Goal: Transaction & Acquisition: Purchase product/service

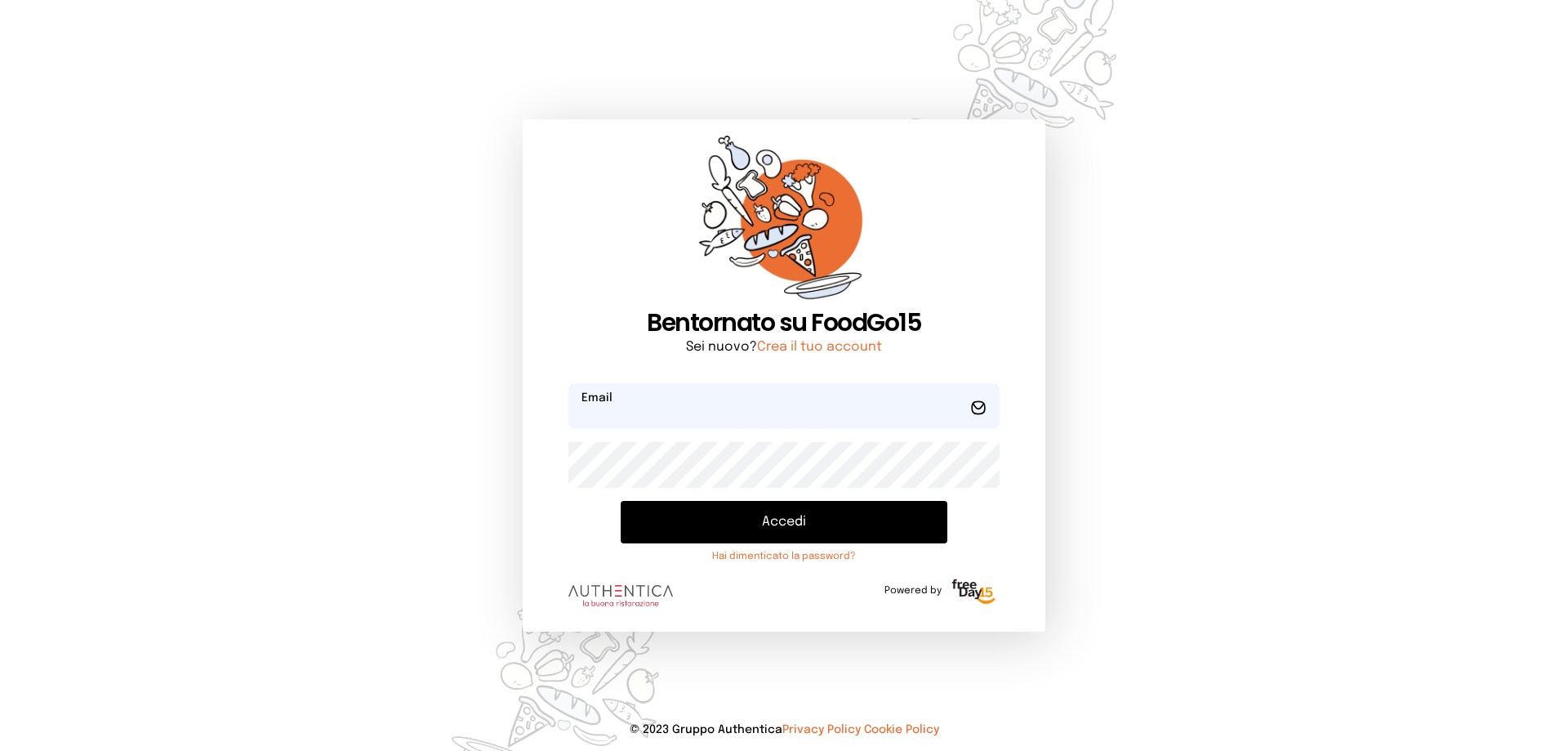
type input "**********"
click at [800, 527] on button "Accedi" at bounding box center [784, 522] width 327 height 42
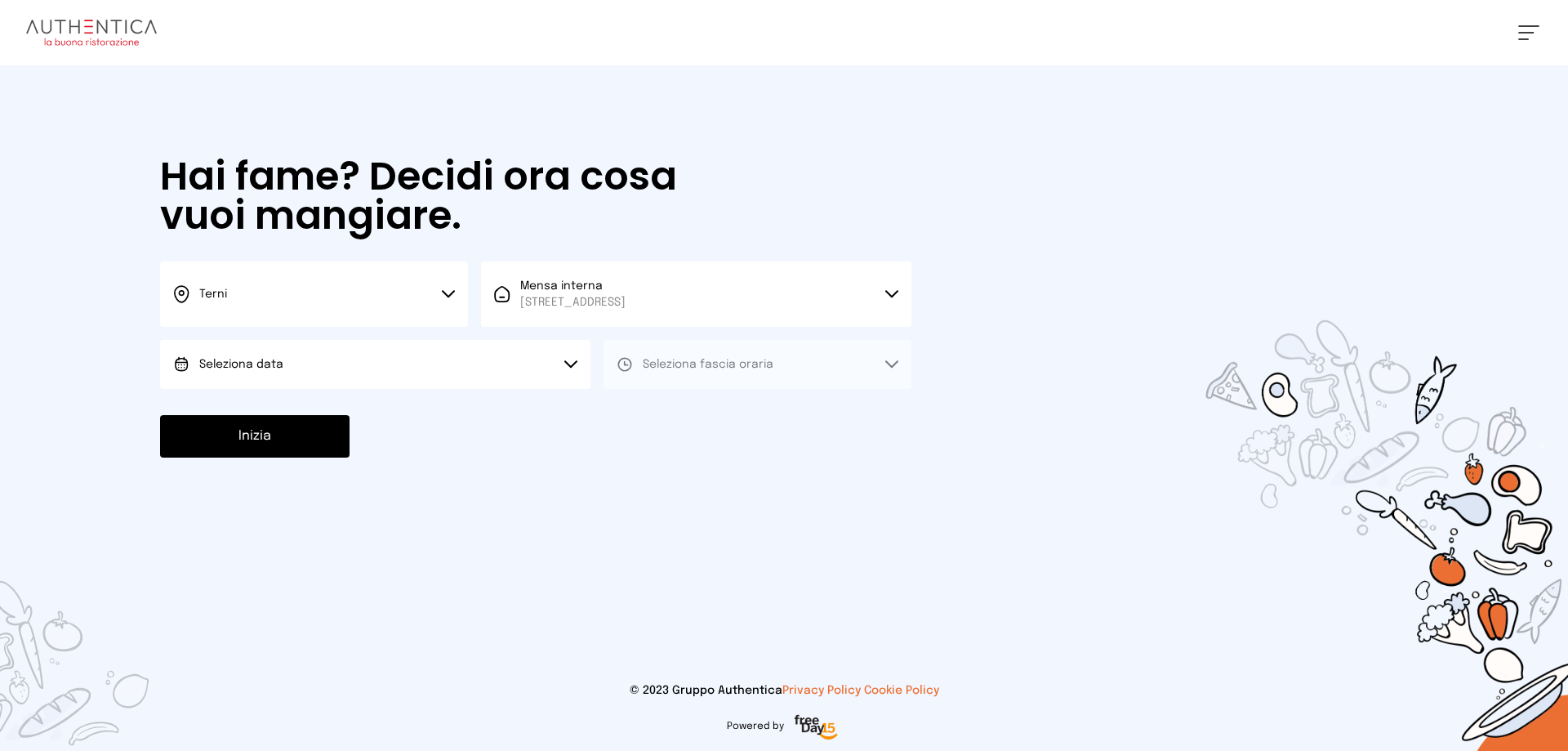
click at [242, 362] on span "Seleziona data" at bounding box center [242, 364] width 84 height 12
click at [250, 409] on span "[DATE], [DATE]" at bounding box center [239, 410] width 80 height 17
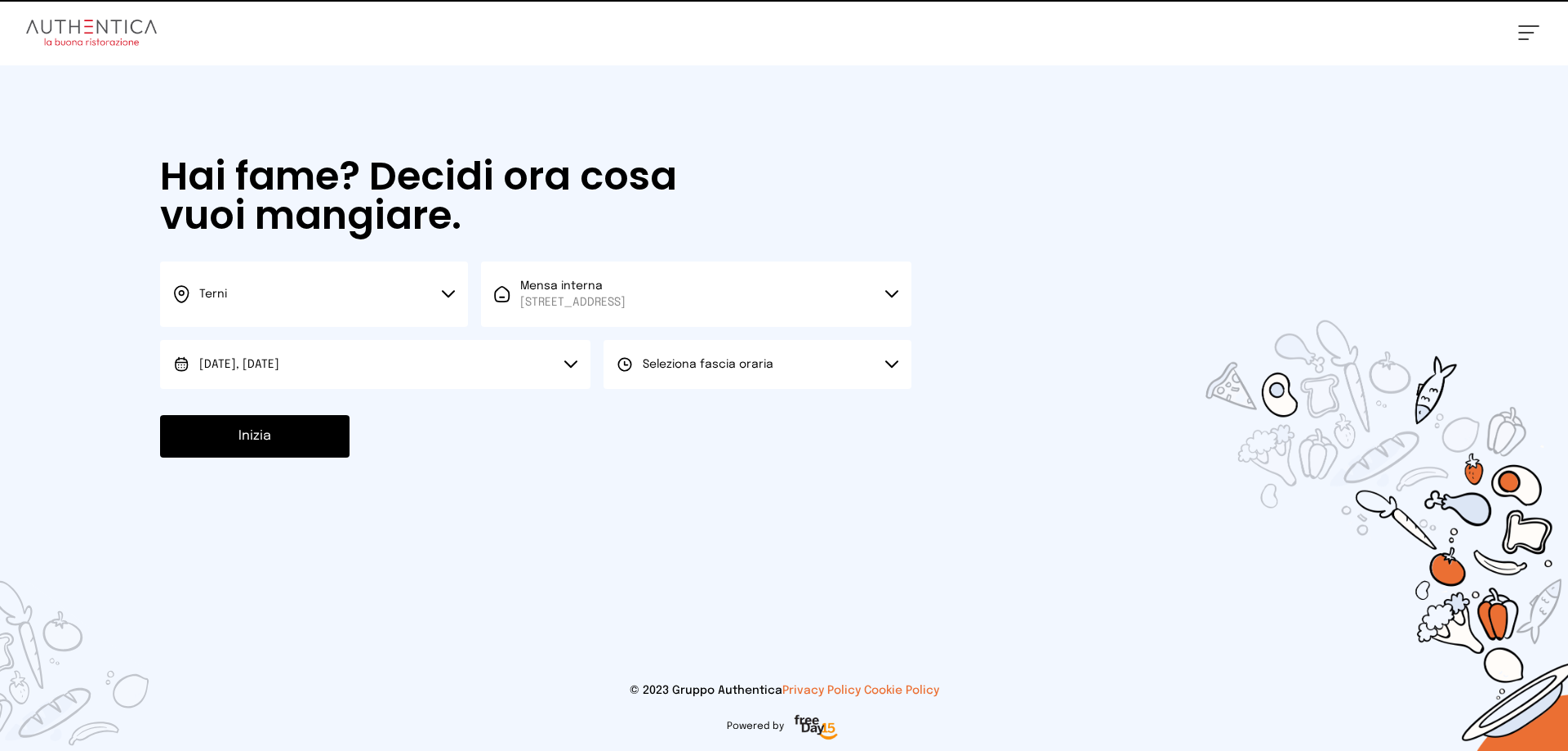
click at [717, 372] on span "Seleziona fascia oraria" at bounding box center [708, 364] width 131 height 17
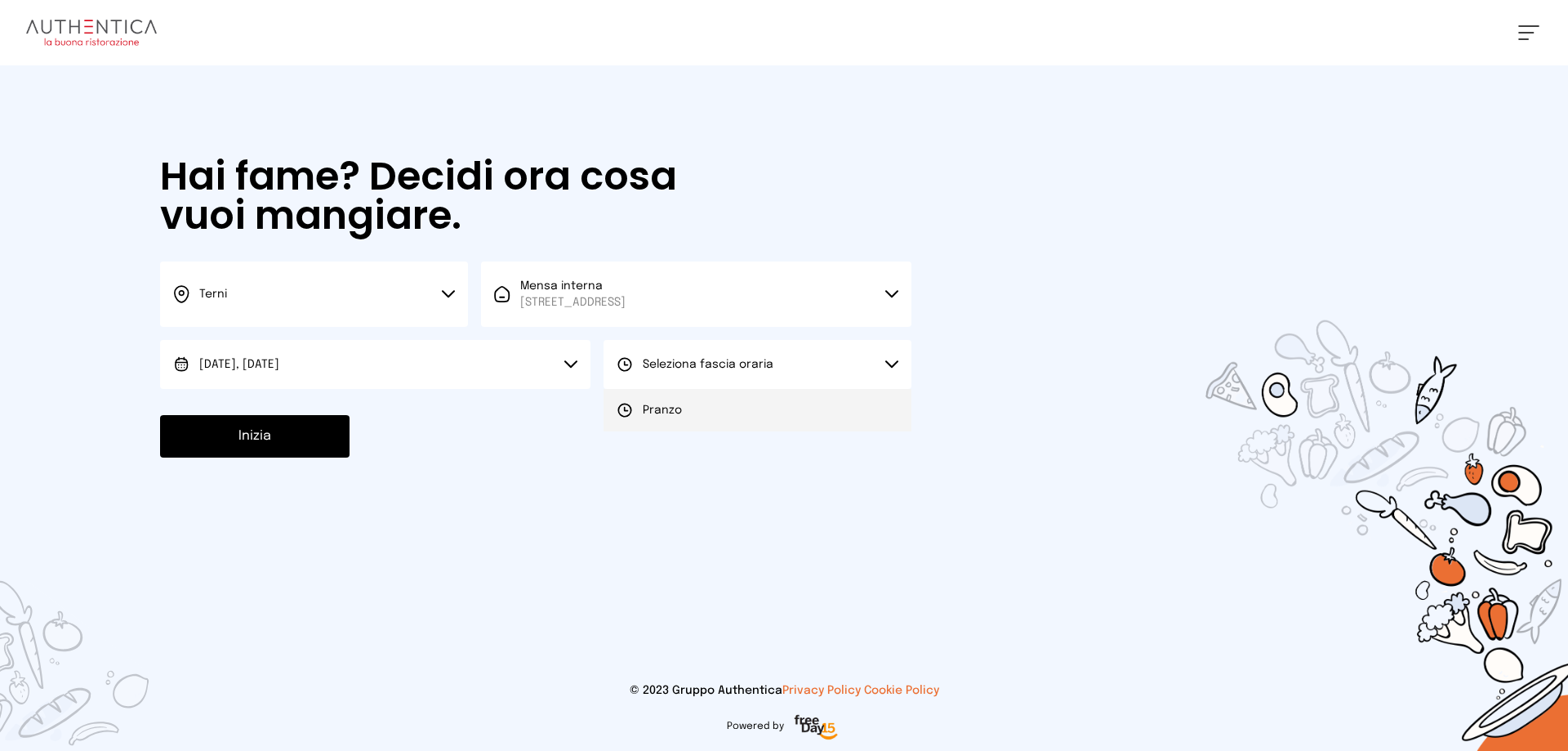
click at [706, 415] on li "Pranzo" at bounding box center [758, 410] width 308 height 42
click at [277, 432] on button "Inizia" at bounding box center [254, 436] width 190 height 42
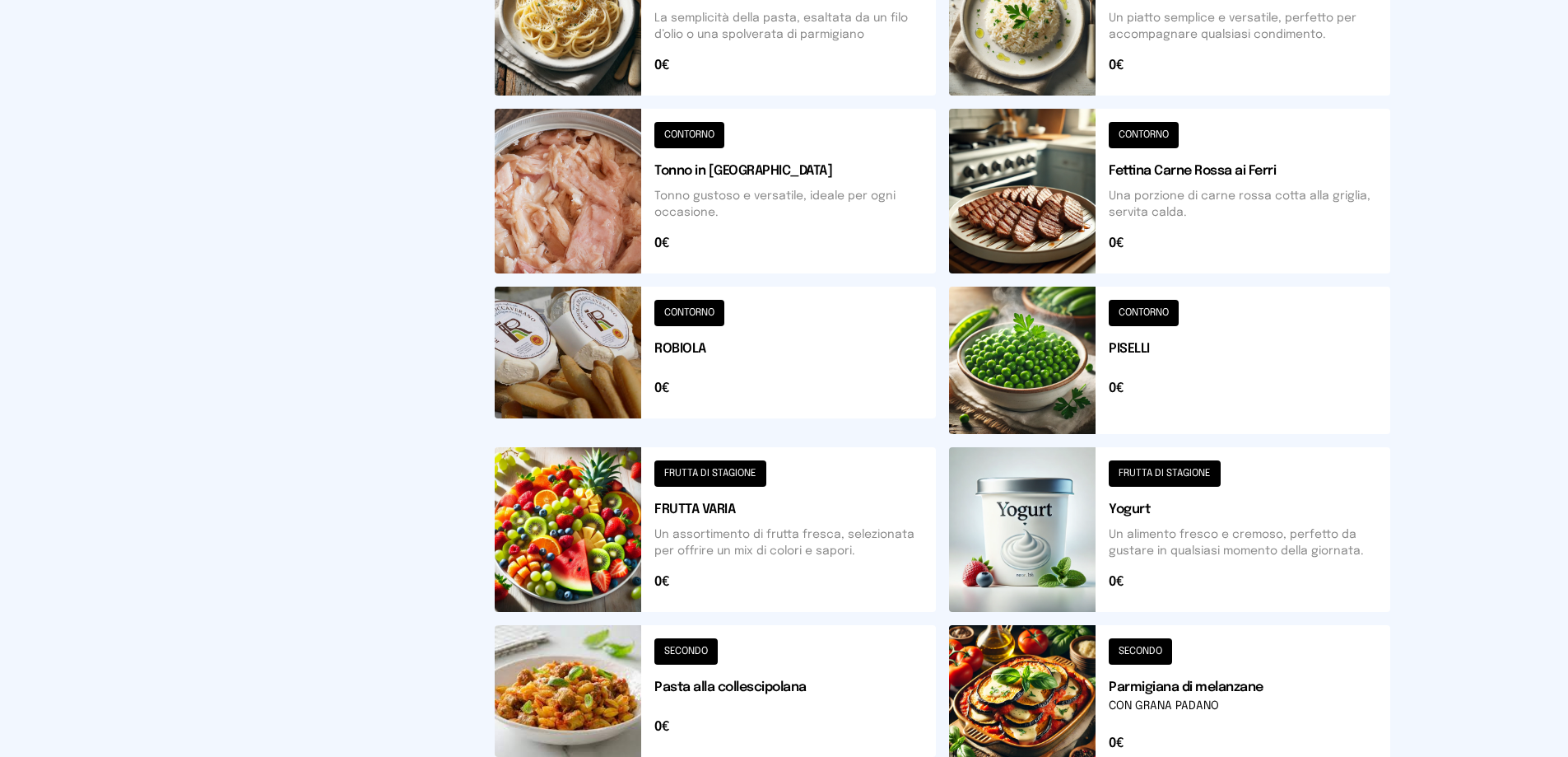
scroll to position [494, 0]
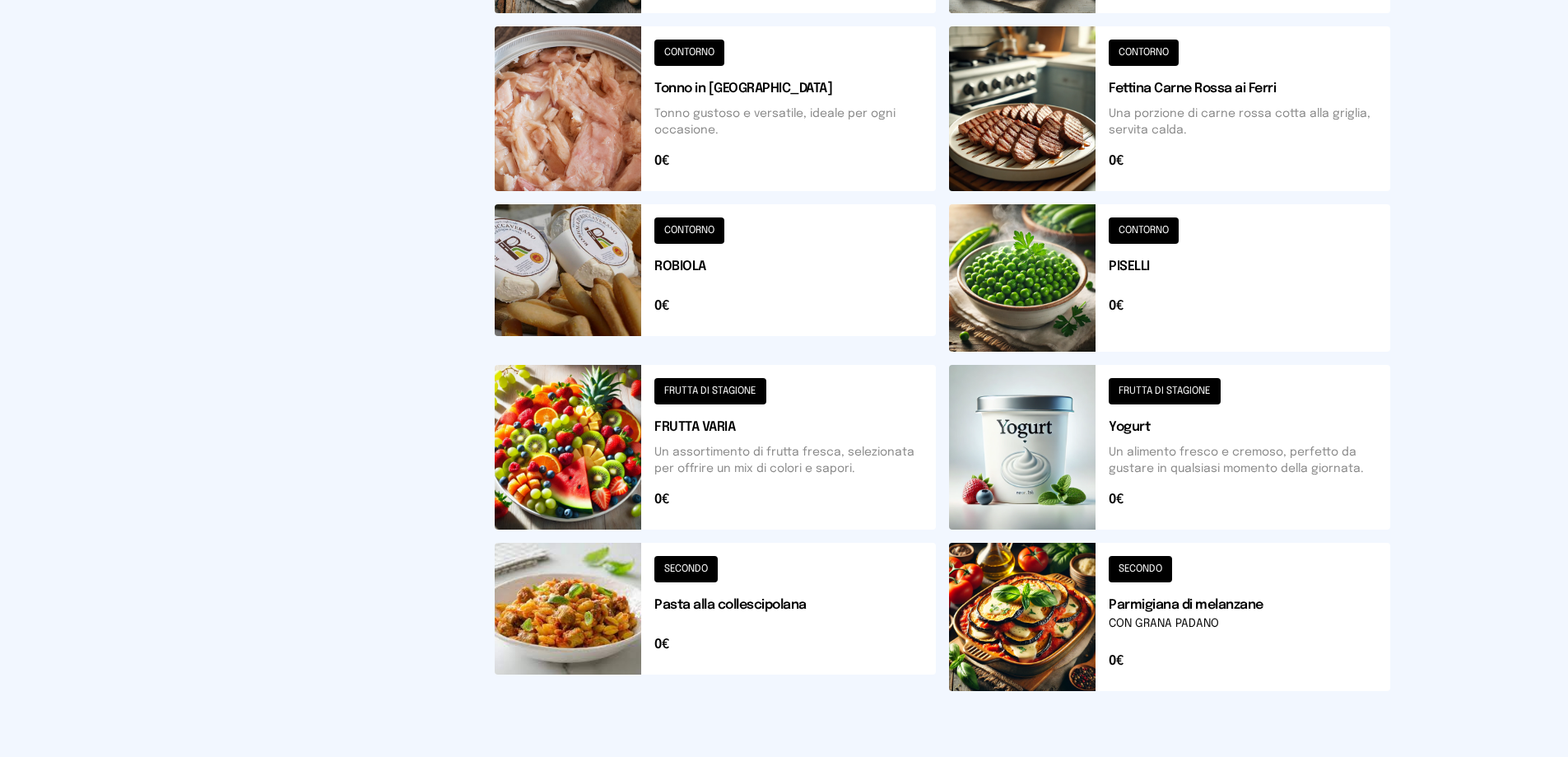
click at [1157, 576] on button at bounding box center [1170, 617] width 441 height 149
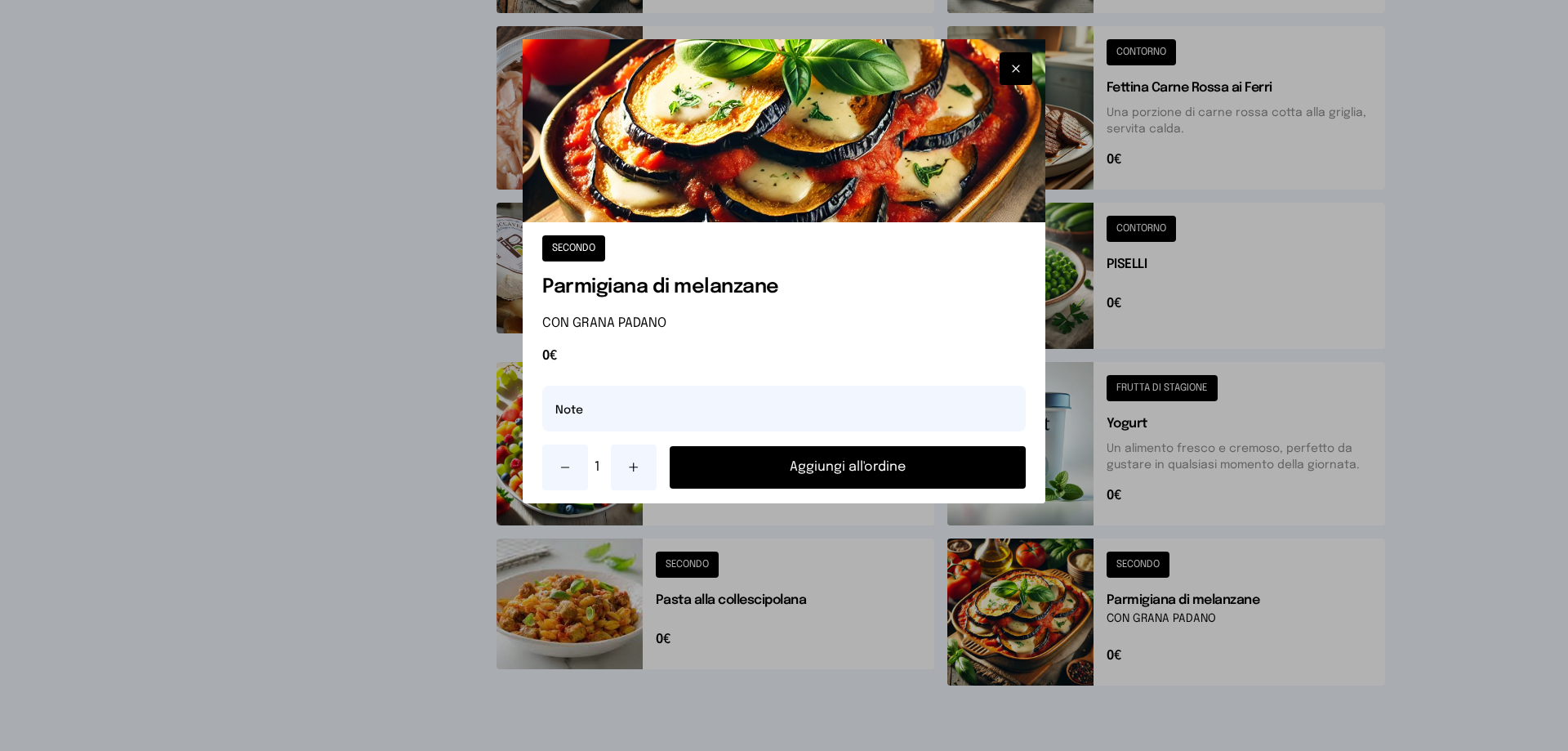
click at [875, 466] on button "Aggiungi all'ordine" at bounding box center [848, 467] width 356 height 42
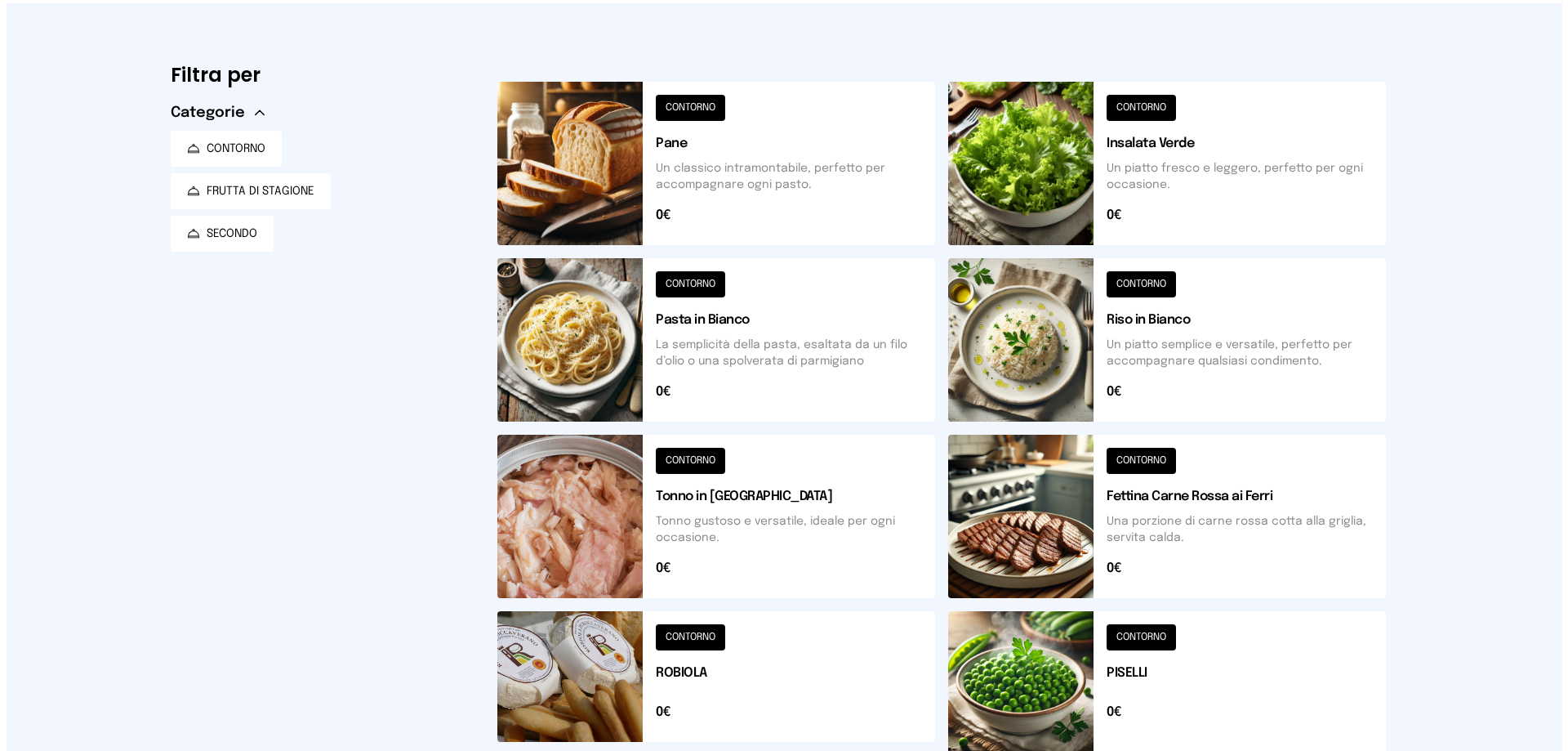
scroll to position [0, 0]
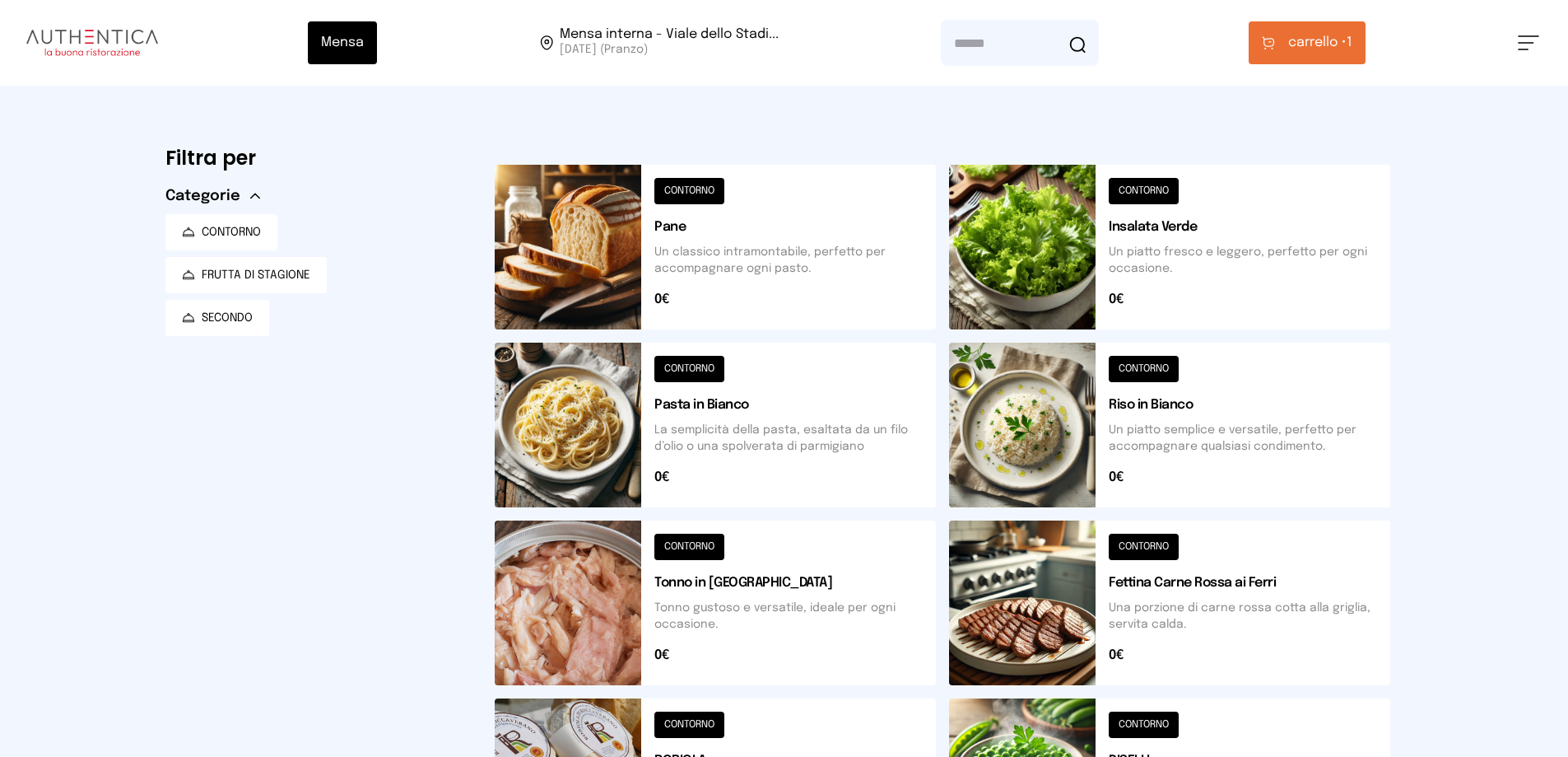
click at [1316, 41] on span "carrello •" at bounding box center [1318, 43] width 58 height 20
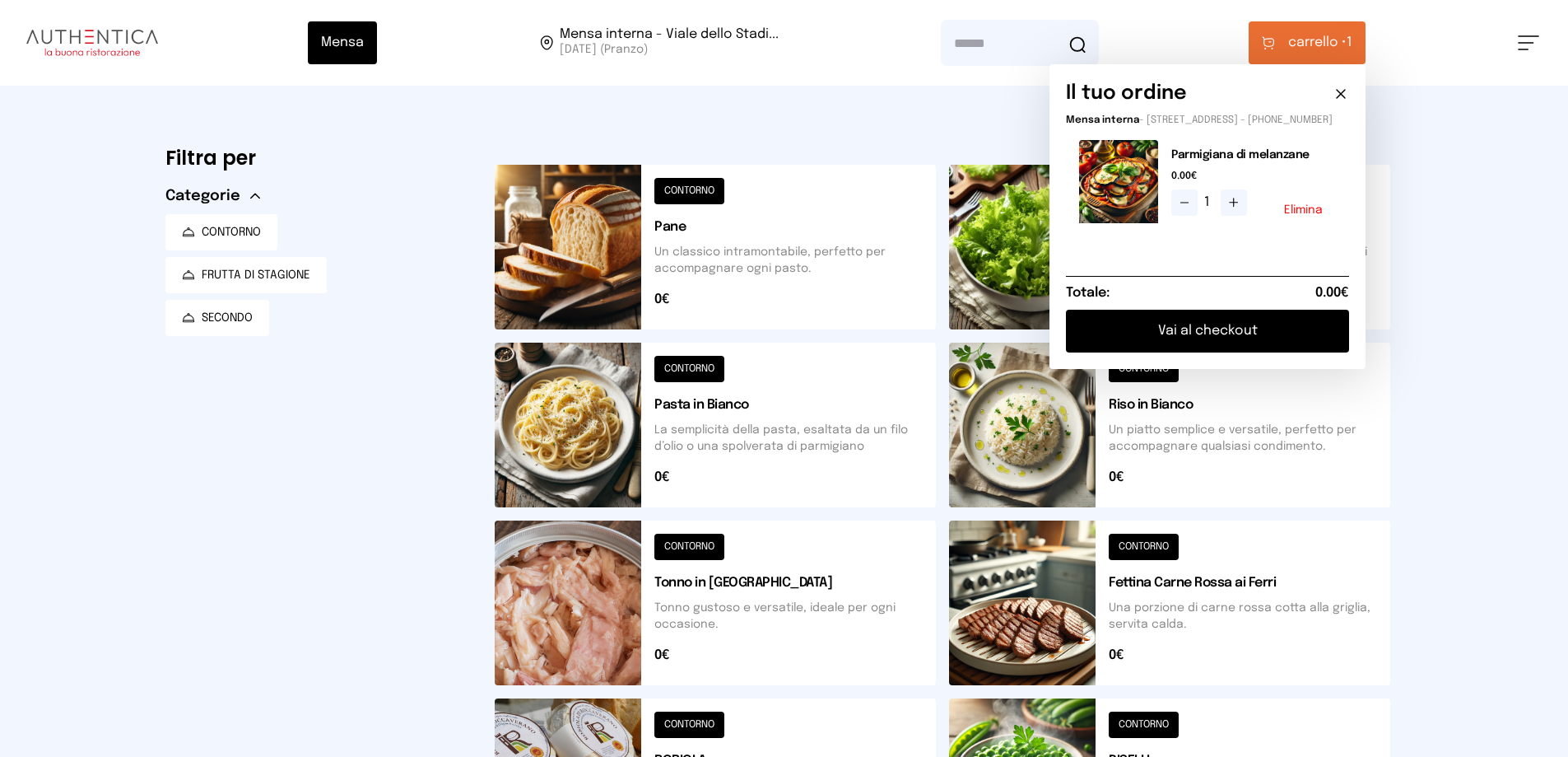
click at [1251, 346] on button "Vai al checkout" at bounding box center [1208, 331] width 283 height 43
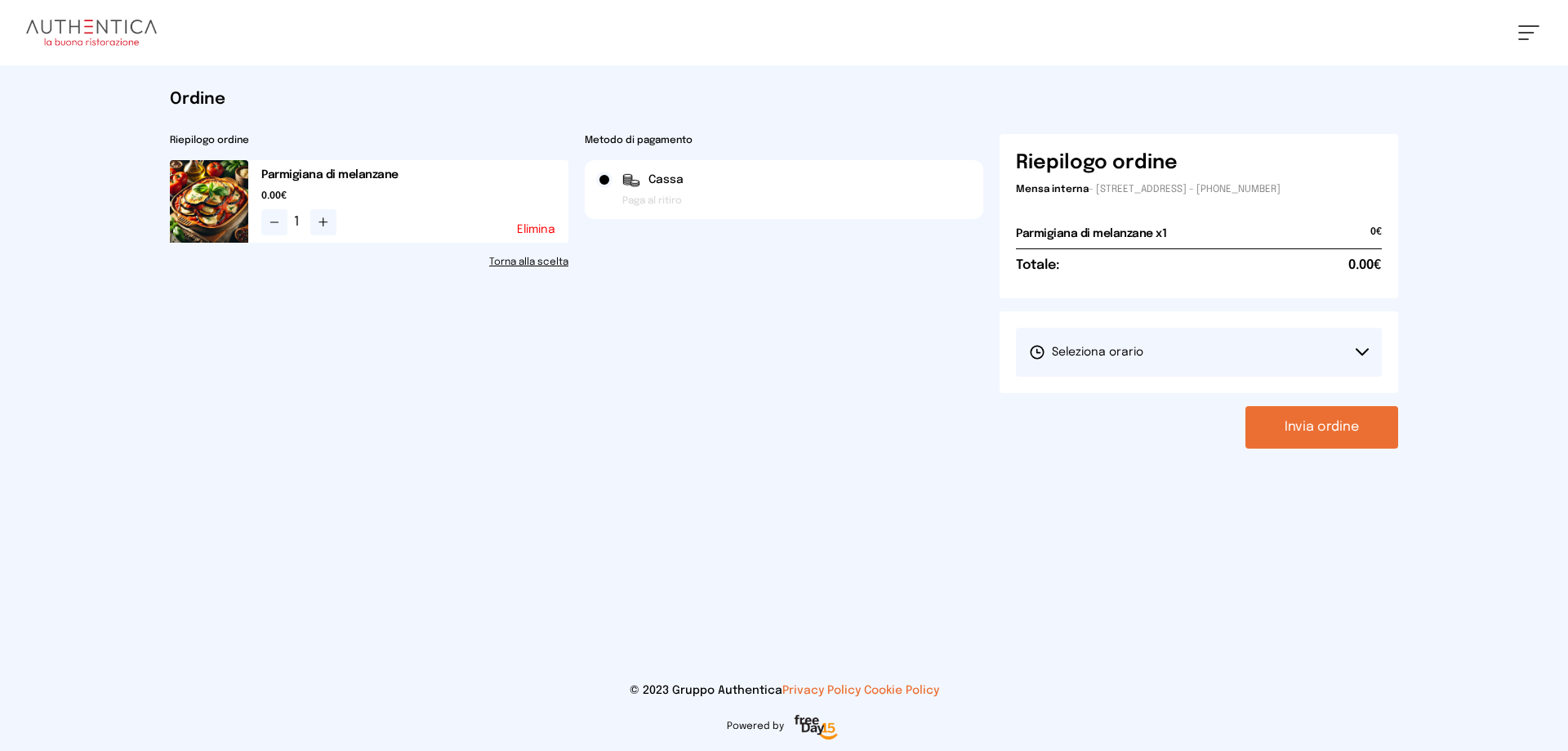
click at [1107, 354] on span "Seleziona orario" at bounding box center [1086, 352] width 114 height 17
click at [1108, 397] on span "1° Turno (13:00 - 15:00)" at bounding box center [1090, 398] width 123 height 17
click at [1289, 431] on button "Invia ordine" at bounding box center [1322, 426] width 152 height 42
